Goal: Task Accomplishment & Management: Manage account settings

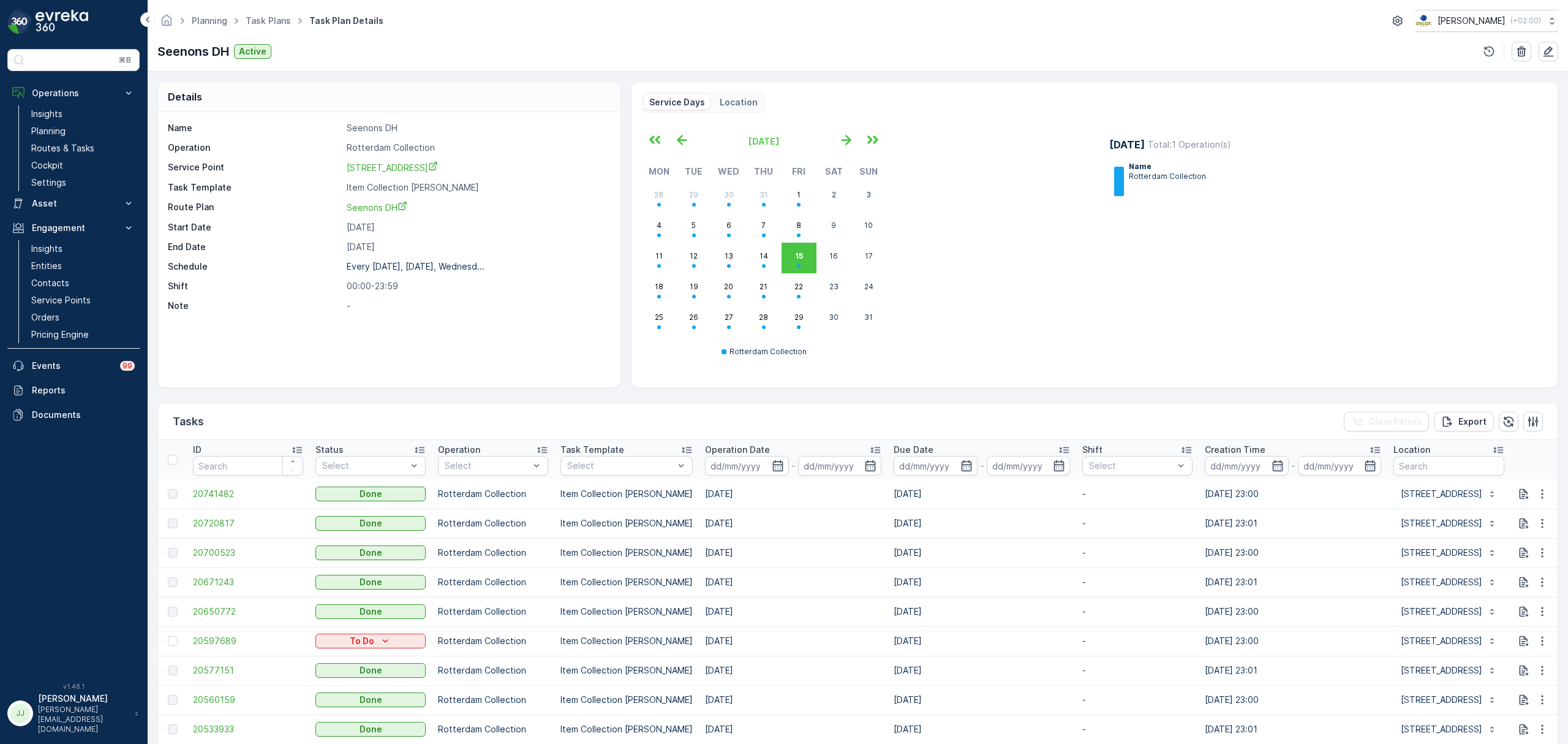
scroll to position [81, 0]
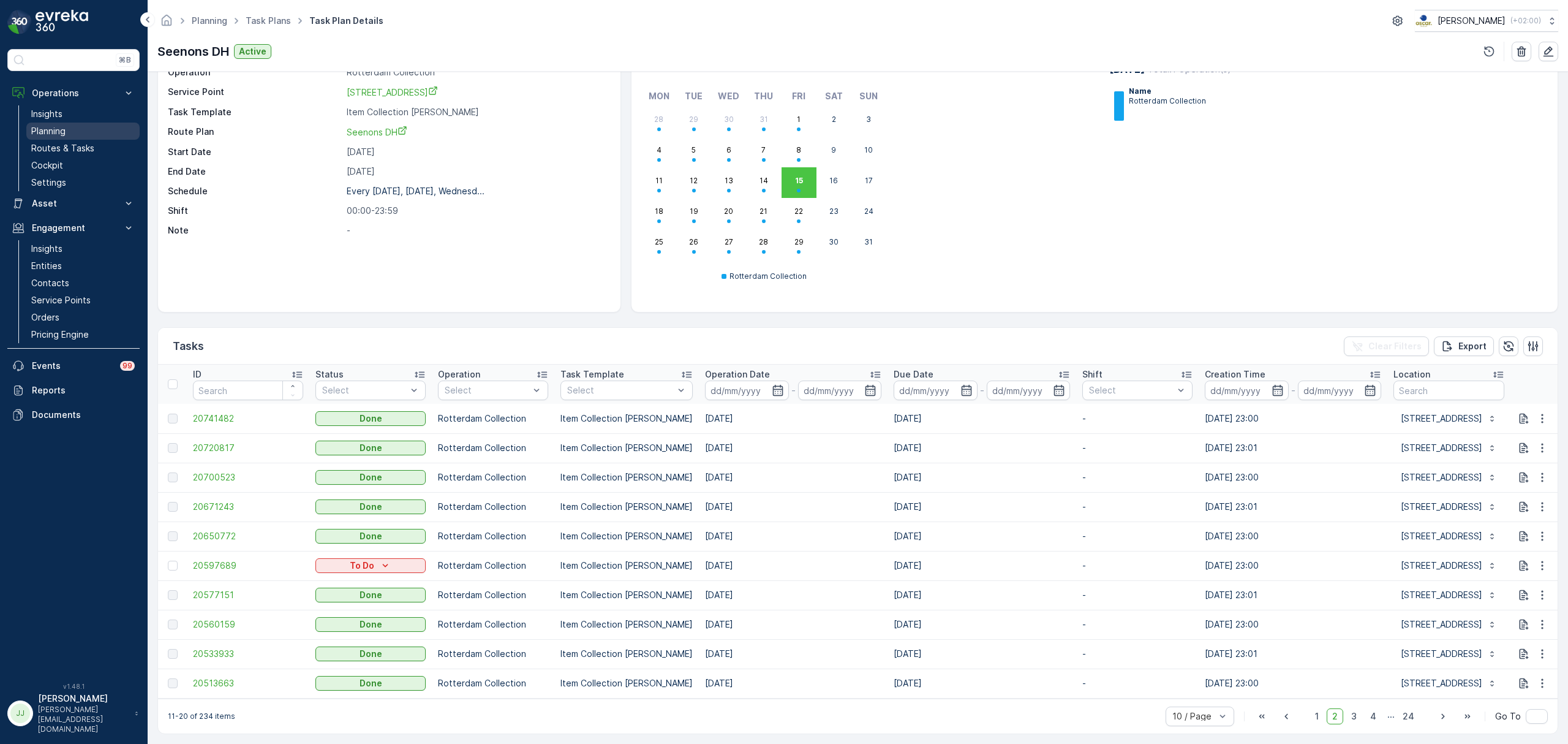
click at [56, 133] on p "Planning" at bounding box center [49, 131] width 35 height 12
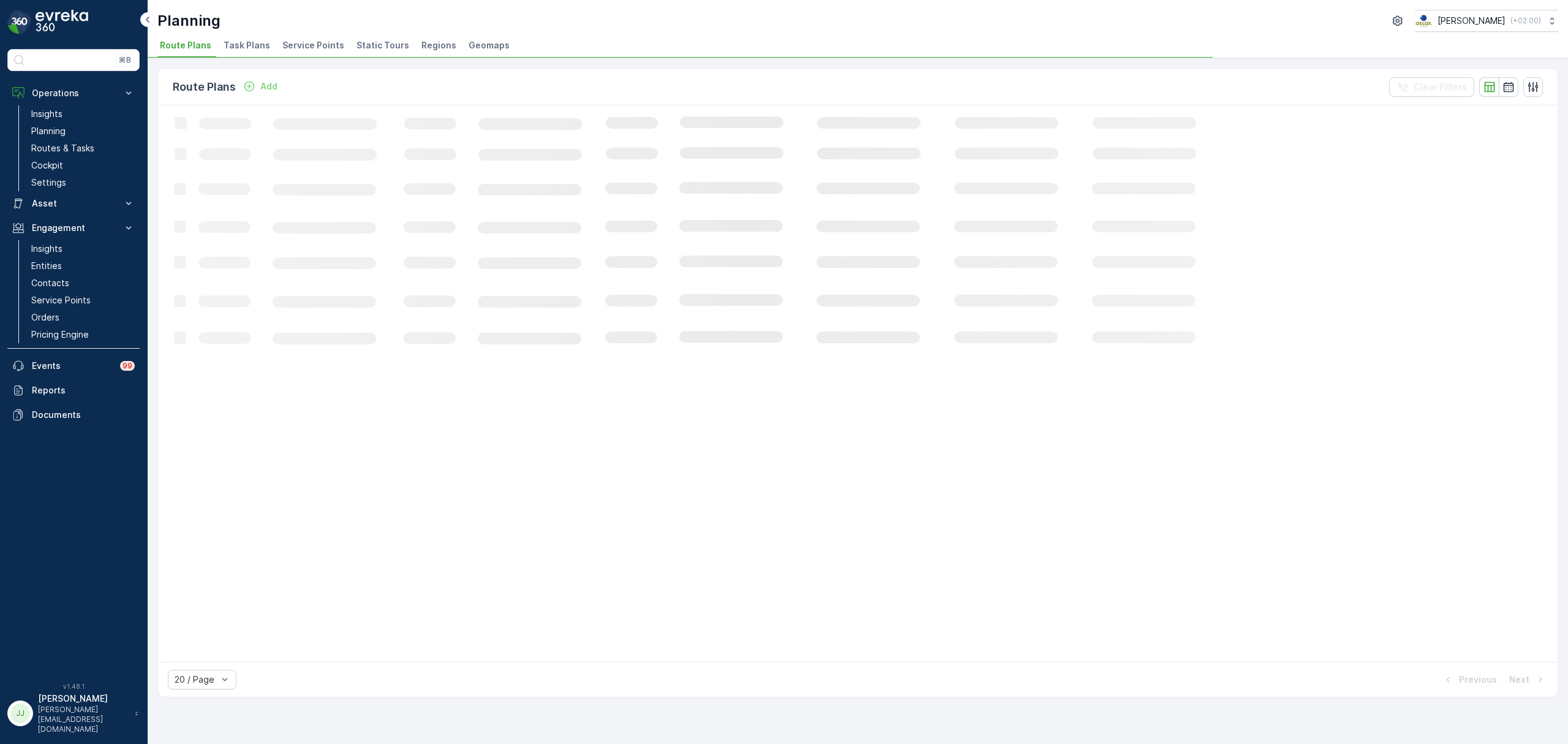
click at [250, 49] on span "Task Plans" at bounding box center [247, 46] width 47 height 12
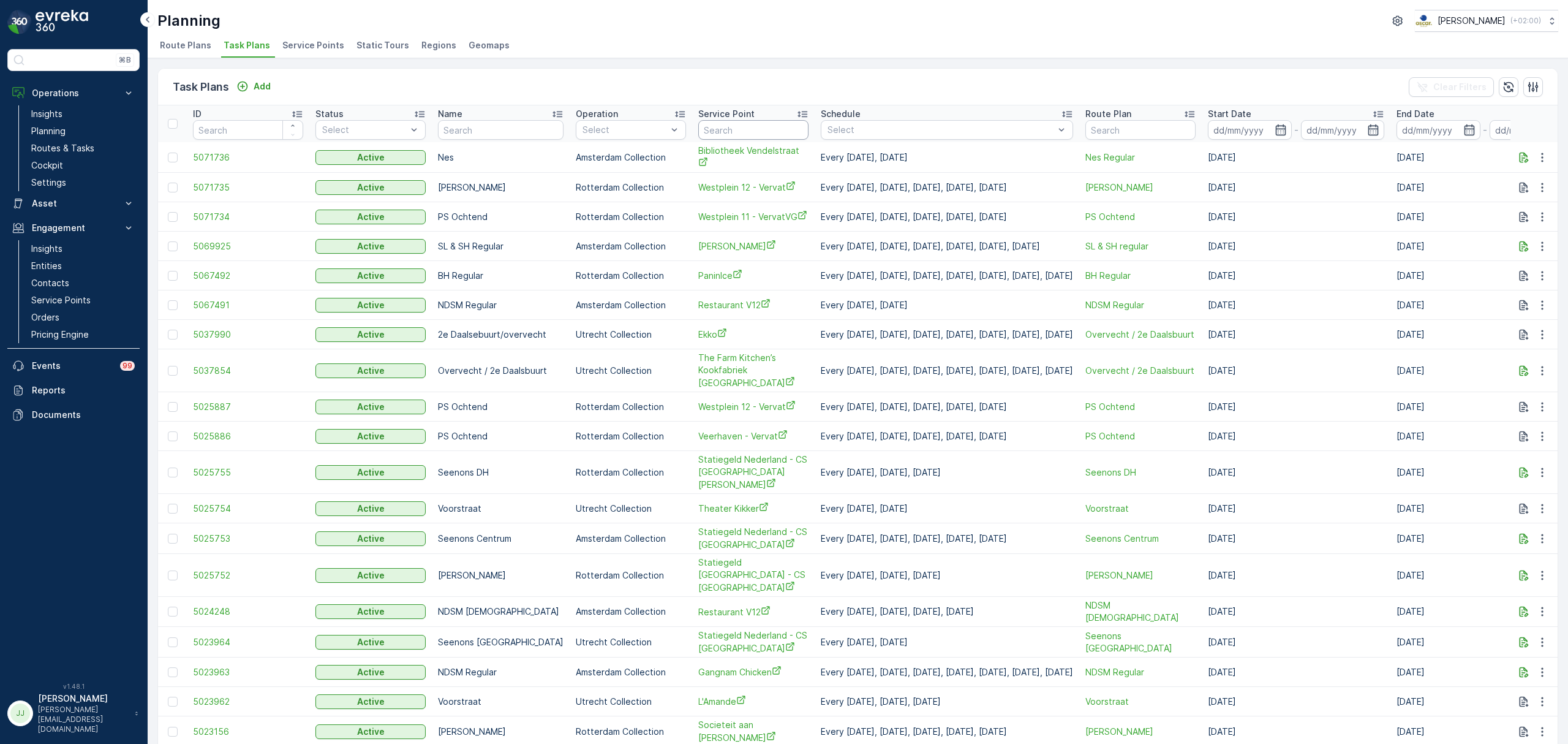
click at [723, 126] on input "text" at bounding box center [753, 130] width 110 height 20
type input "paus"
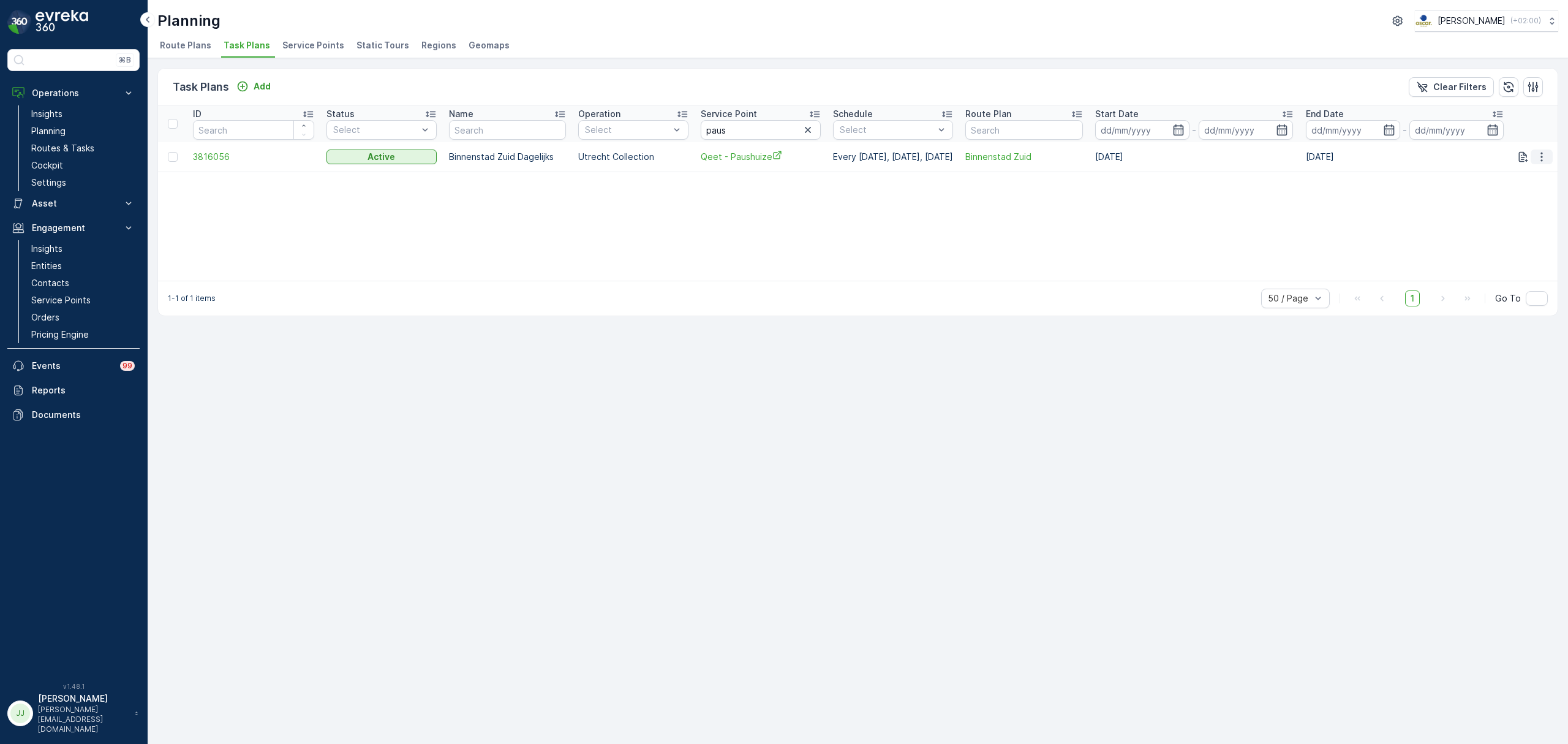
click at [1542, 158] on icon "button" at bounding box center [1542, 157] width 12 height 12
click at [1520, 195] on span "Edit Task Plan" at bounding box center [1521, 192] width 57 height 12
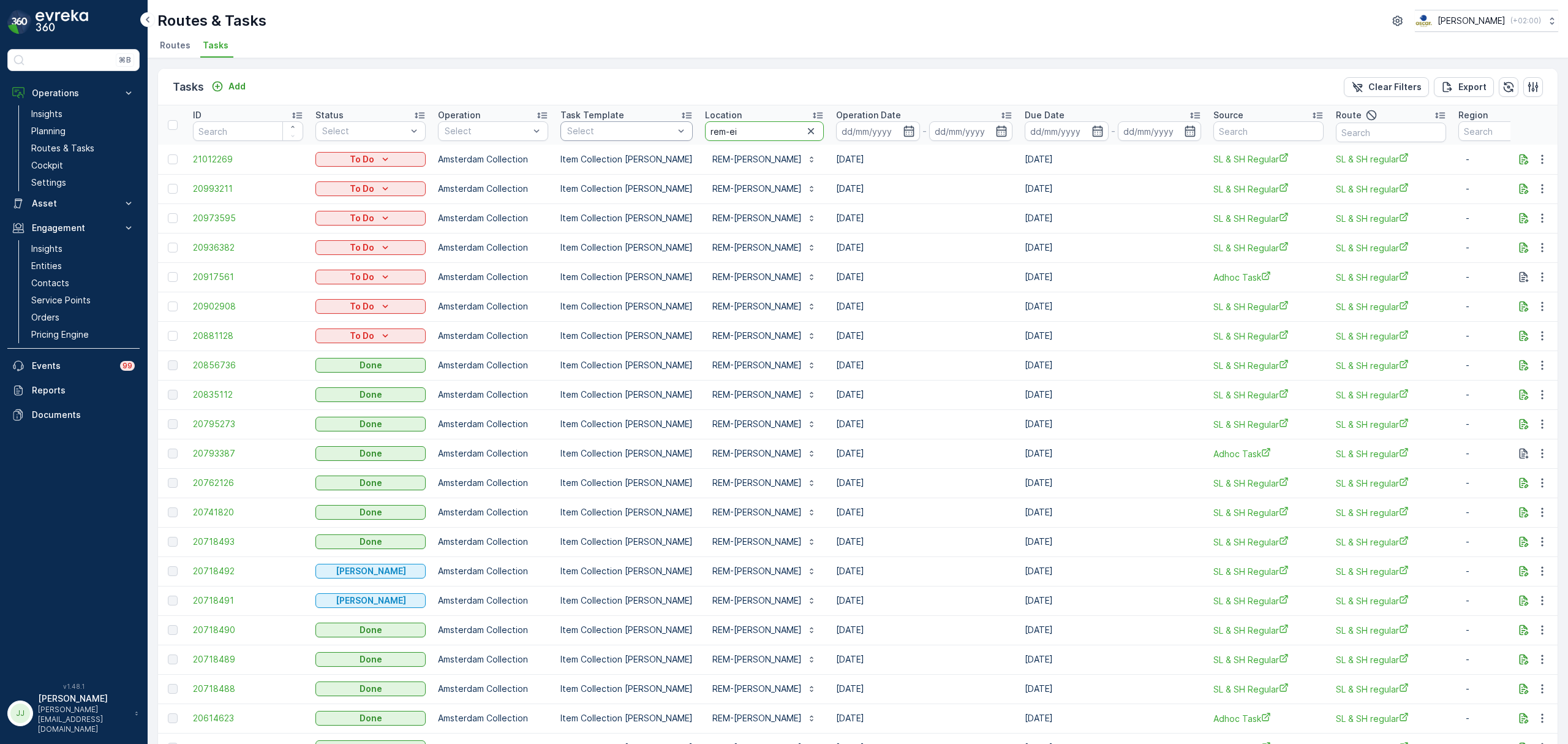
drag, startPoint x: 758, startPoint y: 134, endPoint x: 605, endPoint y: 128, distance: 153.1
click at [605, 128] on tr "ID Status Select Operation Select Task Template Select Location rem-ei Operatio…" at bounding box center [1107, 125] width 1898 height 39
type input "creative"
